Goal: Contribute content: Contribute content

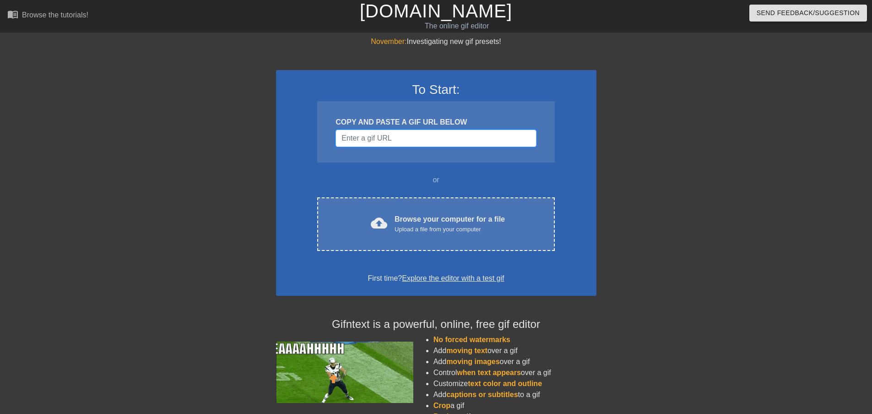
click at [387, 135] on input "Username" at bounding box center [436, 138] width 200 height 17
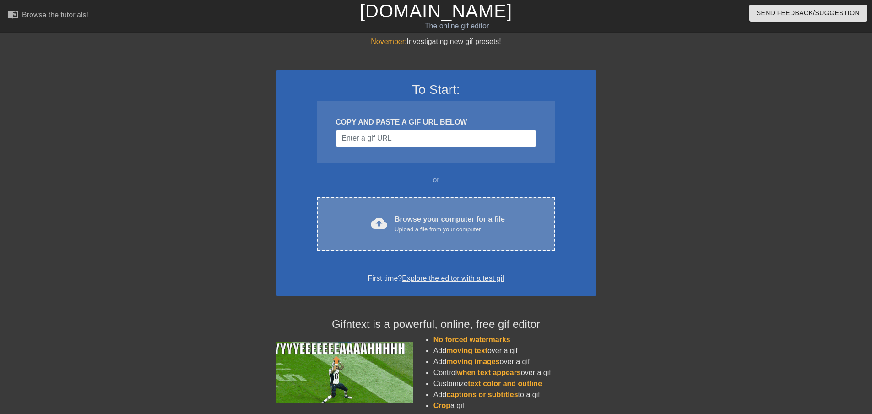
click at [441, 211] on div "cloud_upload Browse your computer for a file Upload a file from your computer C…" at bounding box center [435, 224] width 237 height 54
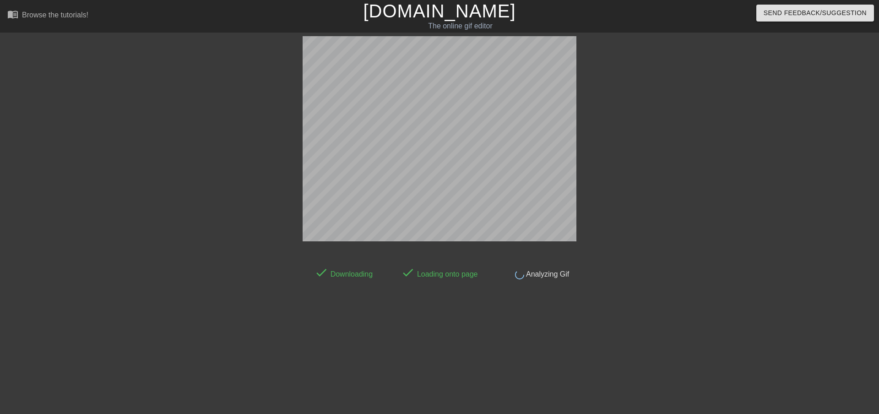
click at [650, 119] on div at bounding box center [655, 173] width 137 height 275
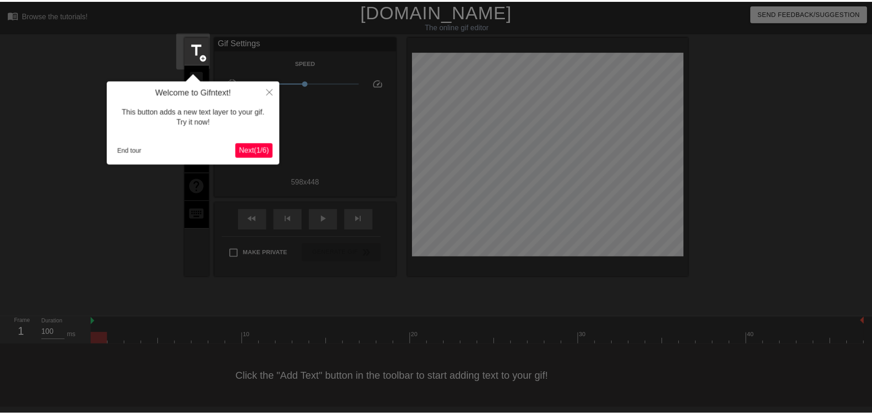
scroll to position [1, 0]
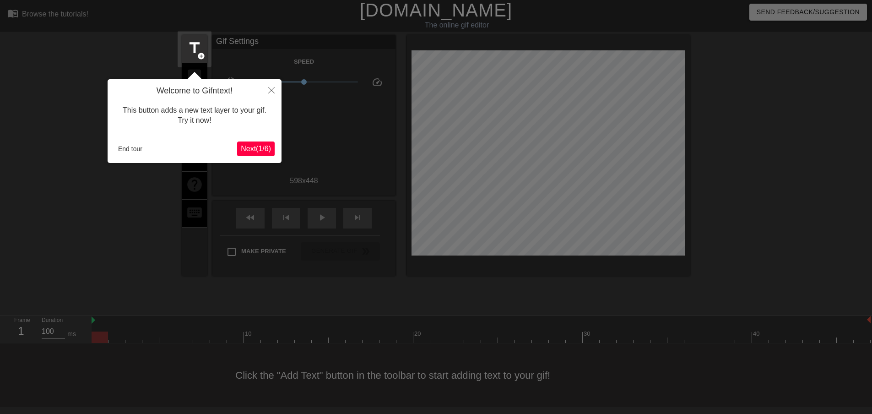
drag, startPoint x: 739, startPoint y: 51, endPoint x: 742, endPoint y: 42, distance: 9.7
click at [739, 51] on div at bounding box center [436, 206] width 872 height 415
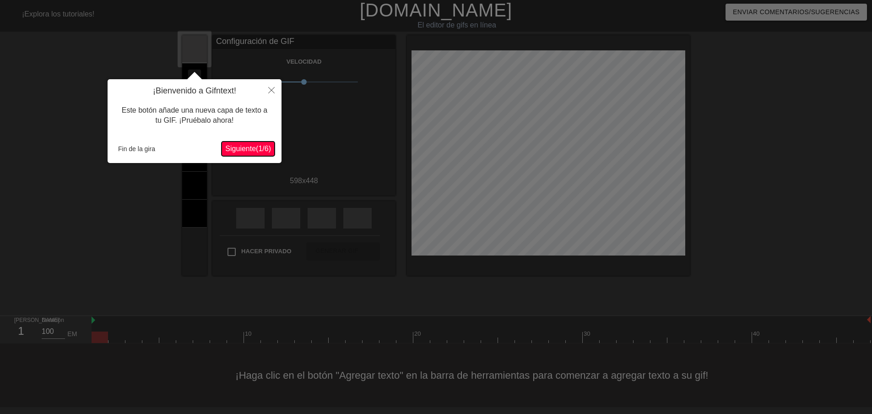
click at [258, 147] on font "1" at bounding box center [260, 149] width 4 height 8
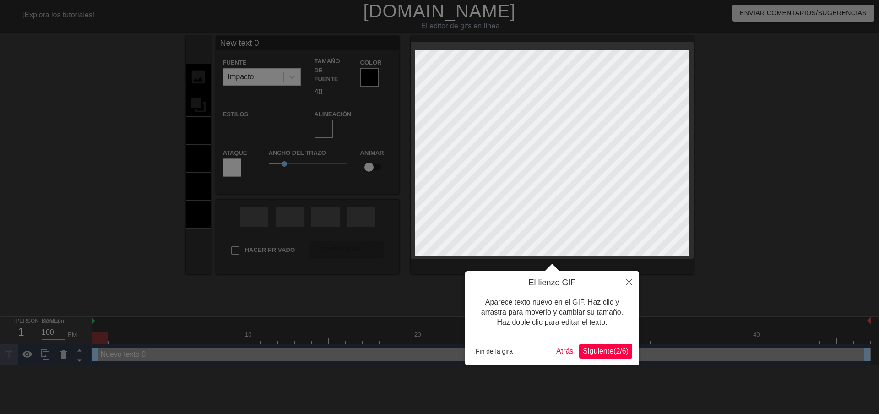
scroll to position [1, 2]
type input "New 0"
type textarea "New 0"
type input "New 0"
type textarea "New 0"
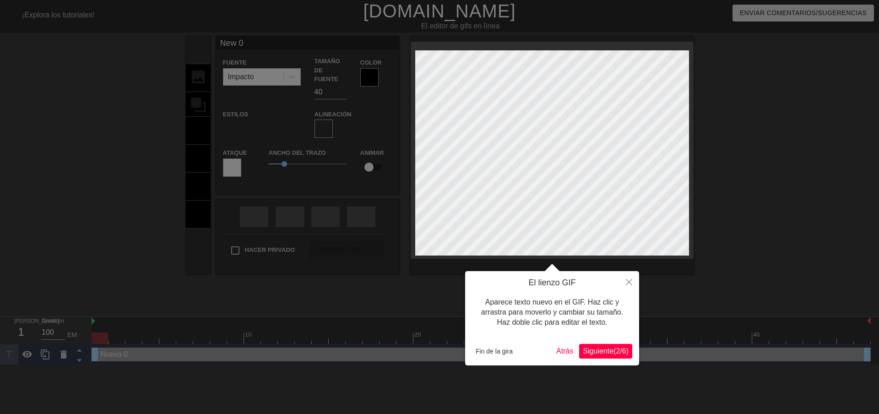
type input "New"
type textarea "New"
type input "New"
type textarea "New"
type input "Ne"
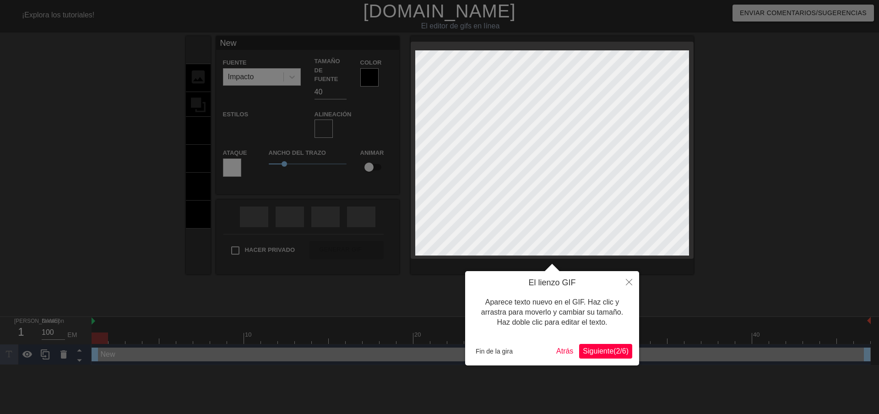
type textarea "Ne"
type input "N"
type textarea "N"
paste textarea "Debo mantenerme sereno para"
type input "Debo mantenerme sereno para"
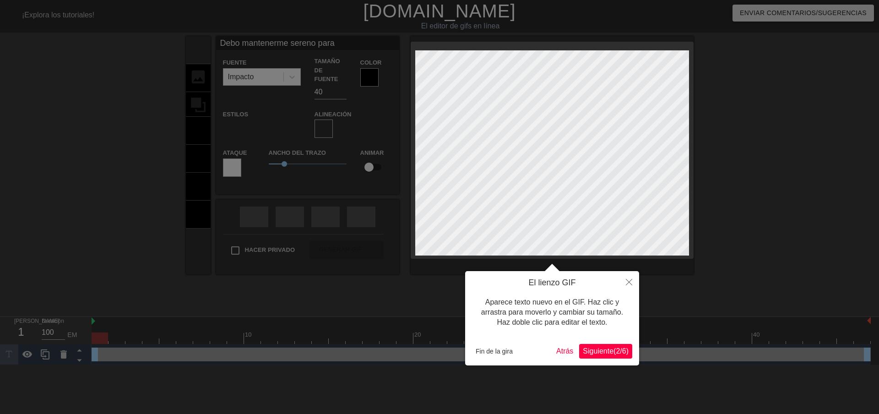
scroll to position [1, 7]
type textarea "Debo mantenerme sereno para"
click at [595, 350] on font "Siguiente" at bounding box center [598, 351] width 31 height 8
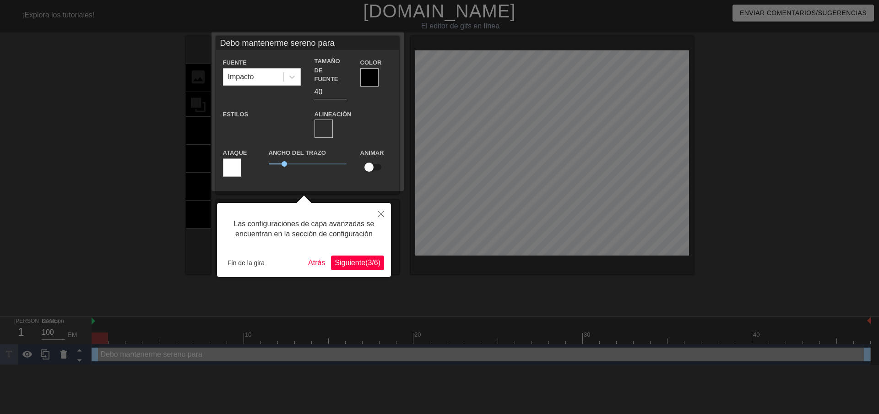
click at [352, 264] on font "Siguiente" at bounding box center [350, 263] width 31 height 8
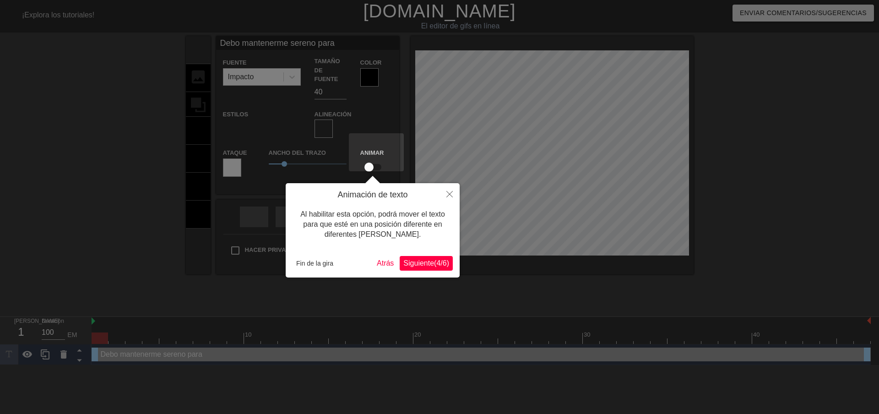
click at [417, 263] on font "Siguiente" at bounding box center [418, 263] width 31 height 8
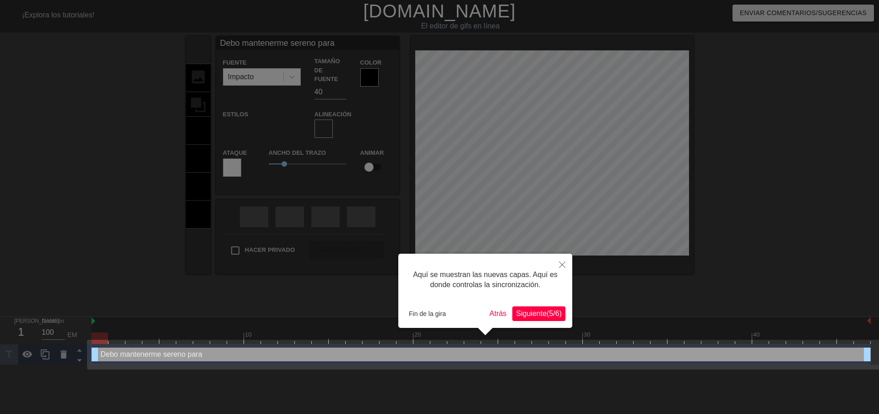
click at [523, 313] on font "Siguiente" at bounding box center [531, 313] width 31 height 8
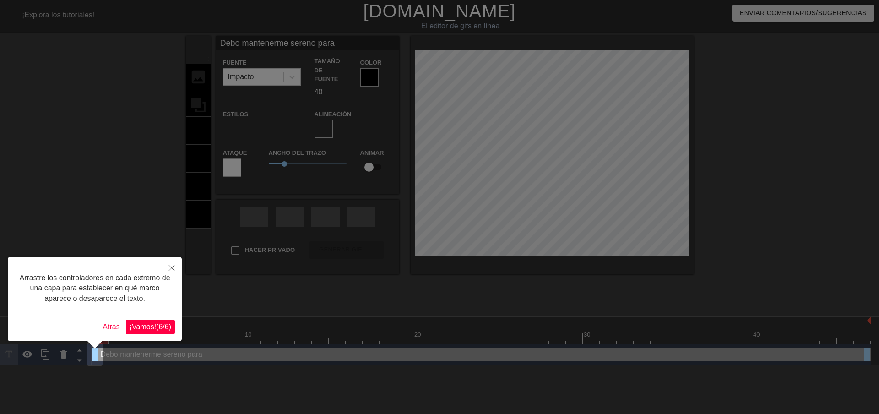
click at [158, 326] on font "6" at bounding box center [160, 327] width 4 height 8
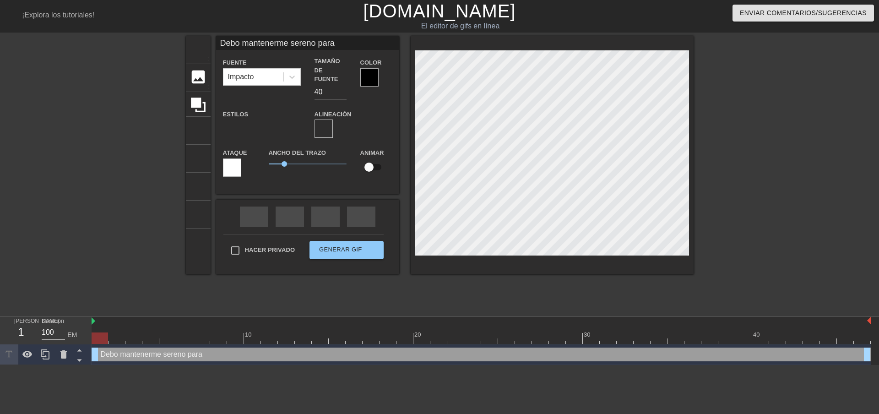
scroll to position [1, 1]
click at [366, 72] on div at bounding box center [369, 77] width 18 height 18
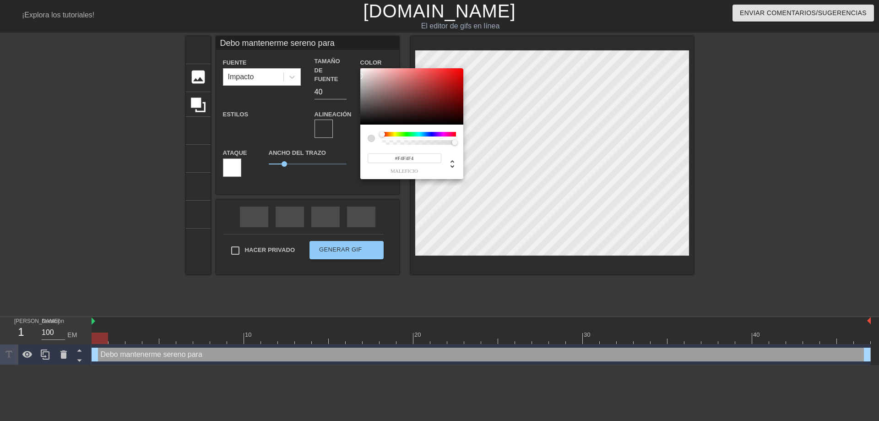
type input "#FFFFFF"
drag, startPoint x: 368, startPoint y: 111, endPoint x: 348, endPoint y: 60, distance: 54.7
click at [349, 60] on div "#FFFFFF maleficio" at bounding box center [439, 210] width 879 height 421
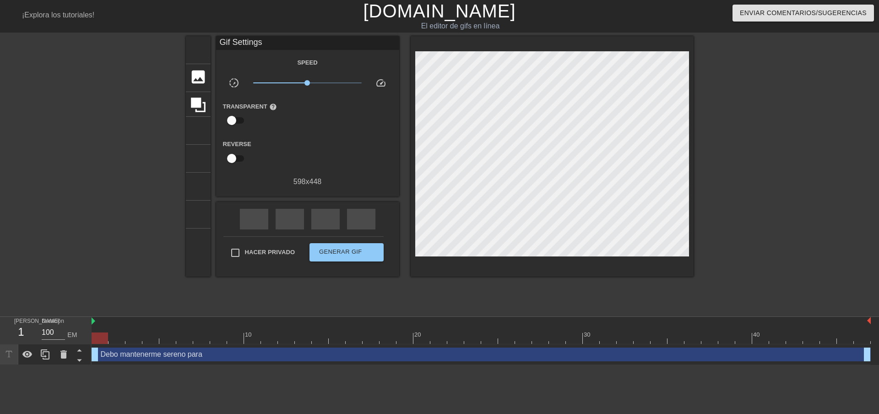
drag, startPoint x: 868, startPoint y: 354, endPoint x: 817, endPoint y: 356, distance: 51.3
click at [614, 354] on div "Debo mantenerme sereno para mango de arrastre mango de arrastre" at bounding box center [481, 354] width 779 height 14
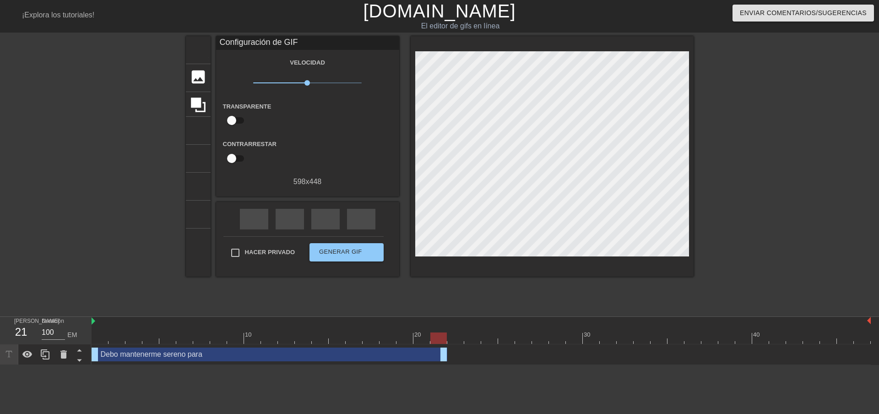
drag, startPoint x: 866, startPoint y: 351, endPoint x: 434, endPoint y: 360, distance: 431.7
click at [25, 355] on icon at bounding box center [27, 354] width 10 height 7
click at [27, 355] on icon at bounding box center [27, 354] width 10 height 9
click at [199, 99] on icon at bounding box center [198, 104] width 15 height 15
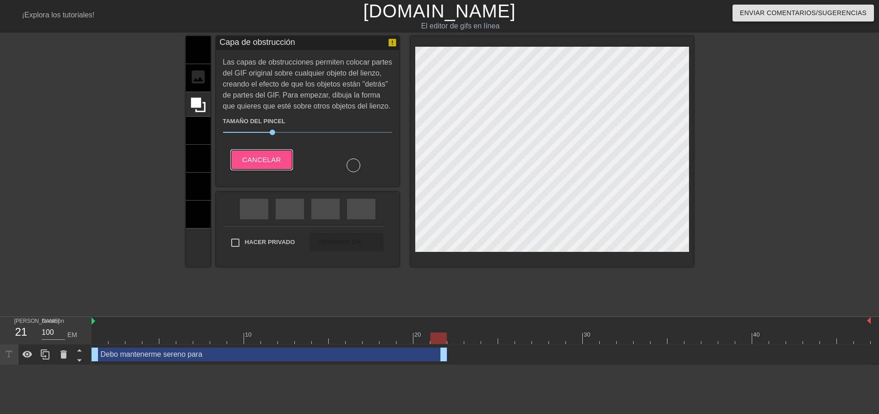
click at [271, 154] on font "Cancelar" at bounding box center [261, 160] width 39 height 12
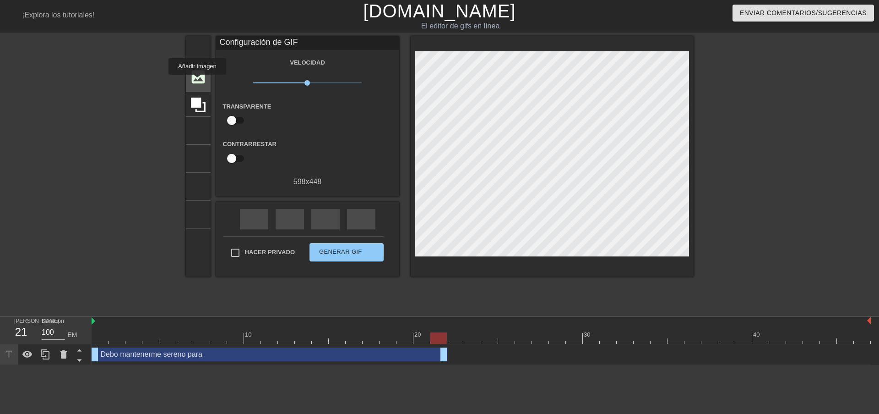
click at [197, 81] on font "imagen" at bounding box center [206, 76] width 35 height 17
click at [466, 356] on div "Debo mantenerme sereno para mango de arrastre mango de arrastre" at bounding box center [481, 354] width 779 height 14
drag, startPoint x: 234, startPoint y: 119, endPoint x: 249, endPoint y: 118, distance: 14.7
click at [249, 118] on div "Transparente ayuda" at bounding box center [254, 115] width 76 height 29
click at [244, 119] on input "checkbox" at bounding box center [232, 120] width 52 height 17
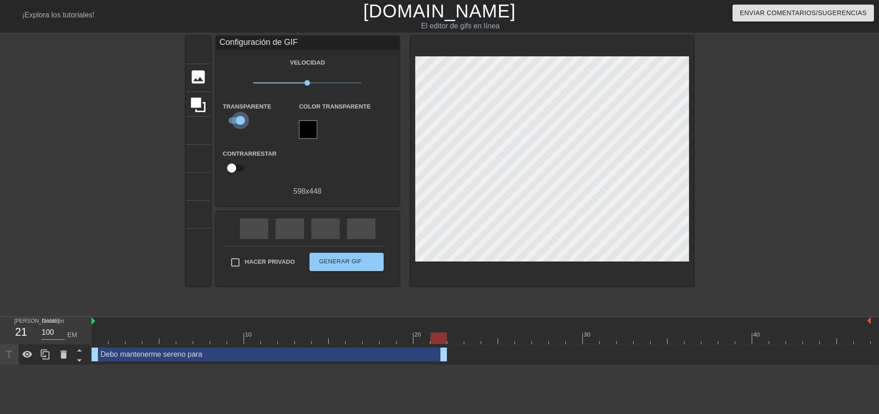
drag, startPoint x: 242, startPoint y: 120, endPoint x: 224, endPoint y: 119, distance: 17.9
click at [224, 119] on input "checkbox" at bounding box center [240, 120] width 52 height 17
checkbox input "false"
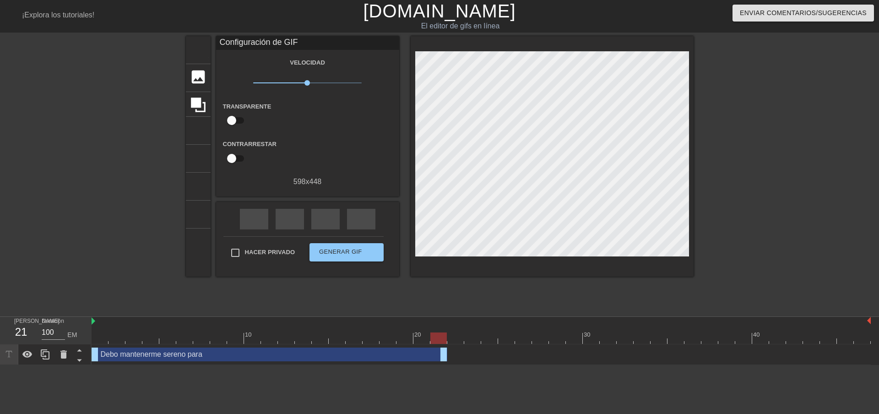
click at [7, 355] on icon at bounding box center [9, 354] width 11 height 11
click at [15, 353] on div at bounding box center [9, 354] width 18 height 20
click at [261, 40] on font "Configuración de GIF" at bounding box center [259, 42] width 78 height 9
click at [11, 353] on icon at bounding box center [9, 354] width 11 height 11
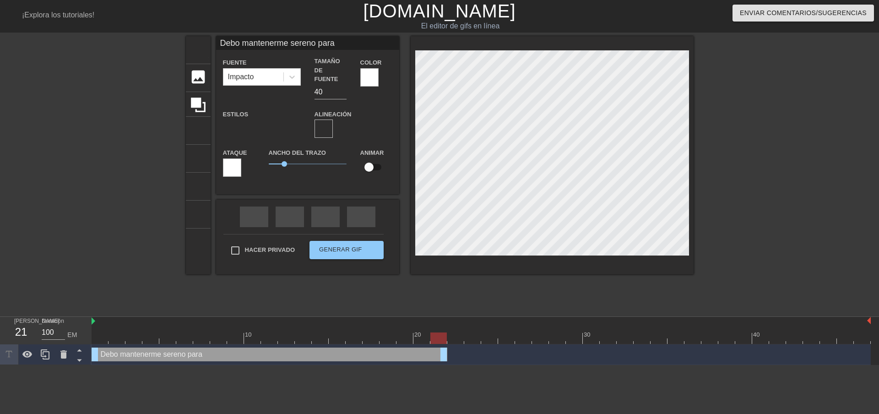
scroll to position [1, 7]
